Goal: Find specific page/section: Find specific page/section

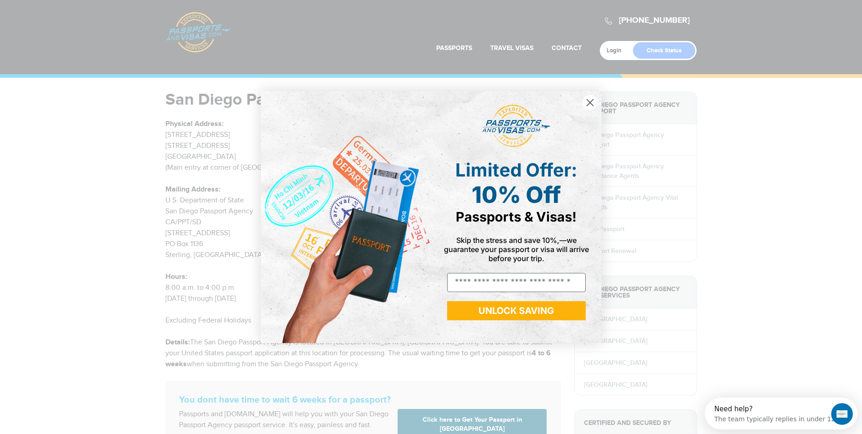
click at [592, 101] on circle "Close dialog" at bounding box center [589, 102] width 15 height 15
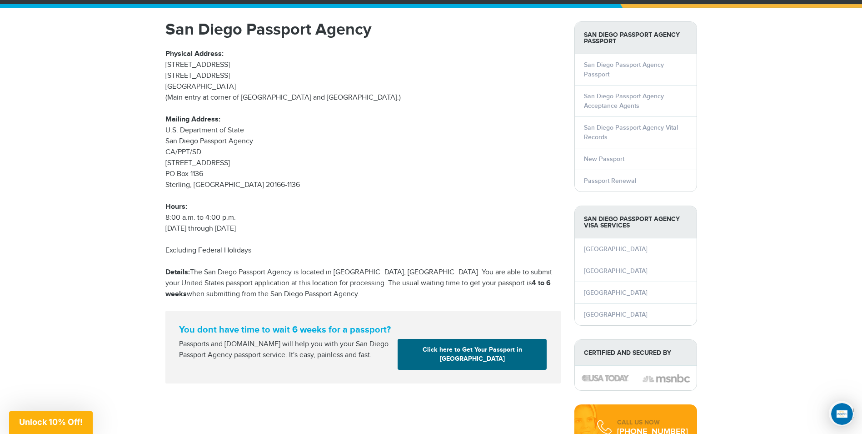
scroll to position [182, 0]
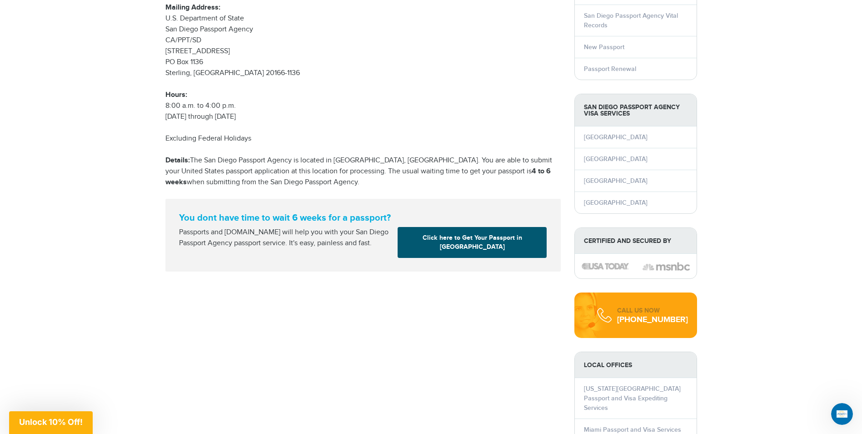
click at [462, 245] on link "Click here to Get Your Passport in San Diego" at bounding box center [472, 242] width 149 height 31
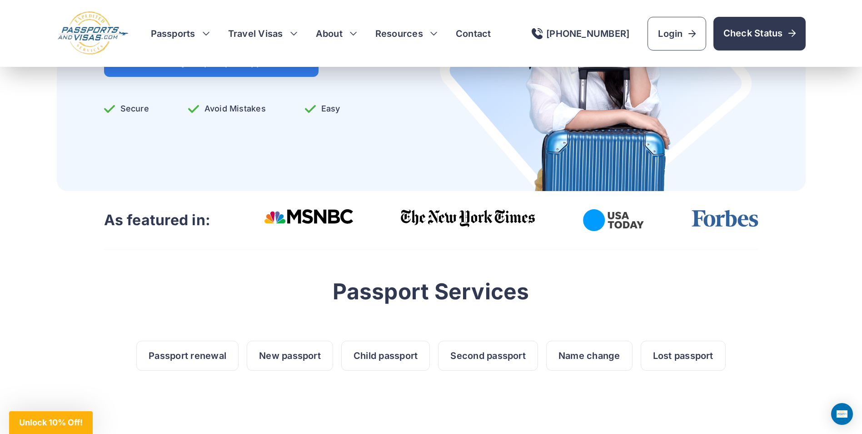
scroll to position [182, 0]
